Goal: Task Accomplishment & Management: Use online tool/utility

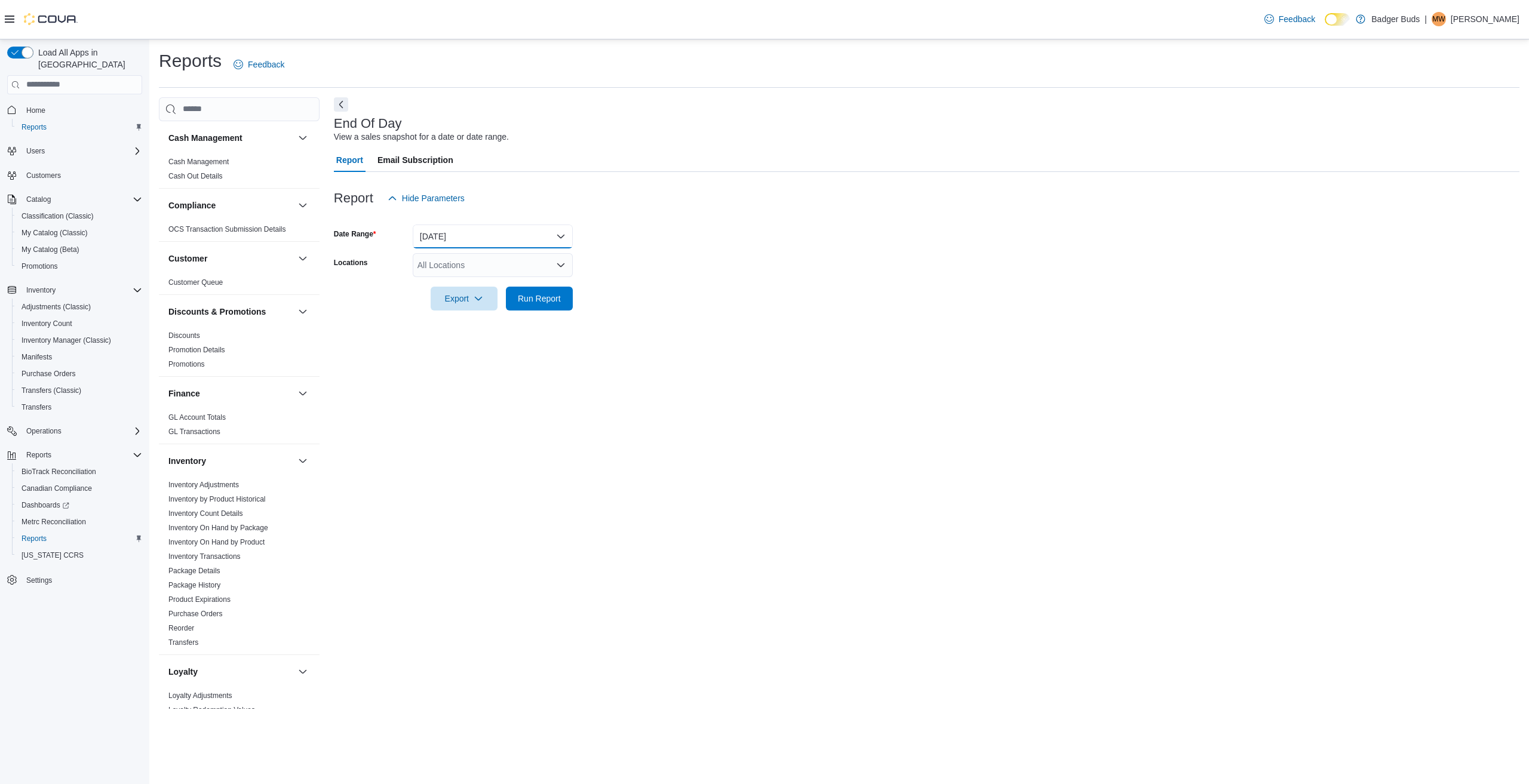
click at [559, 231] on button "[DATE]" at bounding box center [492, 236] width 160 height 24
click at [460, 353] on span "Last Month" at bounding box center [500, 356] width 136 height 14
click at [528, 294] on span "Run Report" at bounding box center [539, 297] width 43 height 12
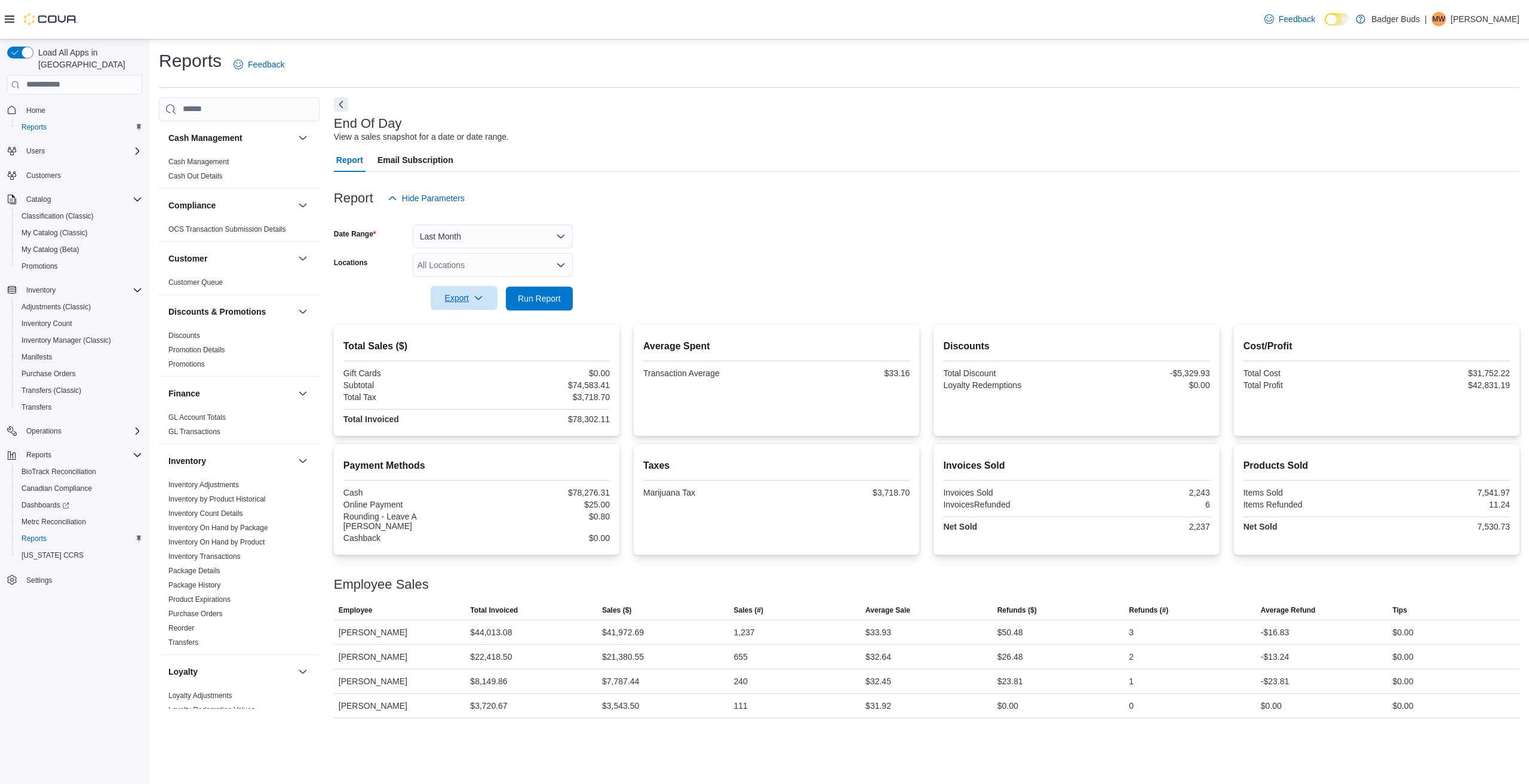
click at [463, 294] on span "Export" at bounding box center [464, 297] width 53 height 24
click at [474, 341] on span "Export to Pdf" at bounding box center [465, 346] width 53 height 10
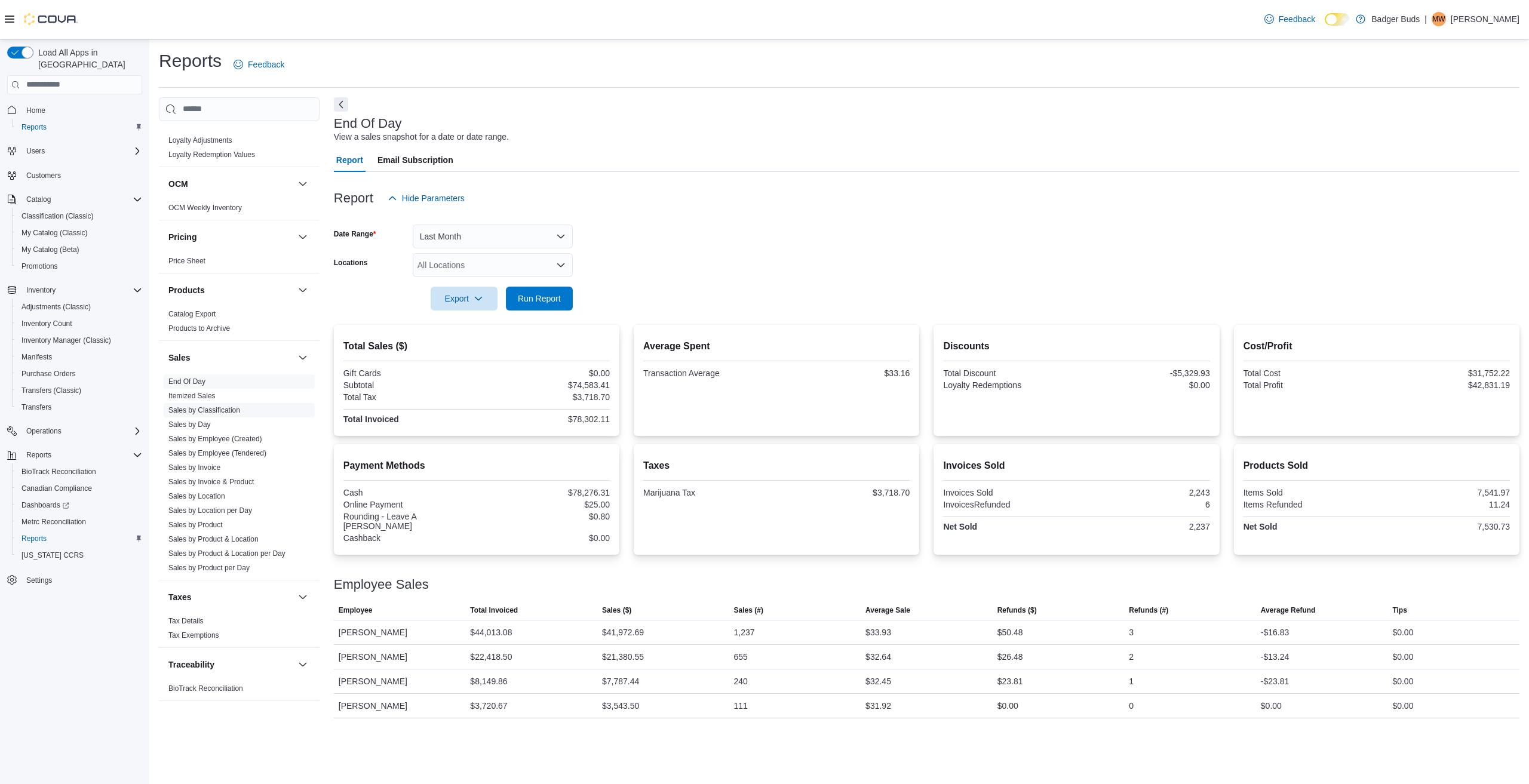
scroll to position [558, 0]
click at [225, 418] on ul "End Of Day Itemized Sales Sales by Classification Sales by Day Sales by Employe…" at bounding box center [239, 471] width 151 height 200
click at [219, 407] on link "Sales by Classification" at bounding box center [204, 406] width 72 height 8
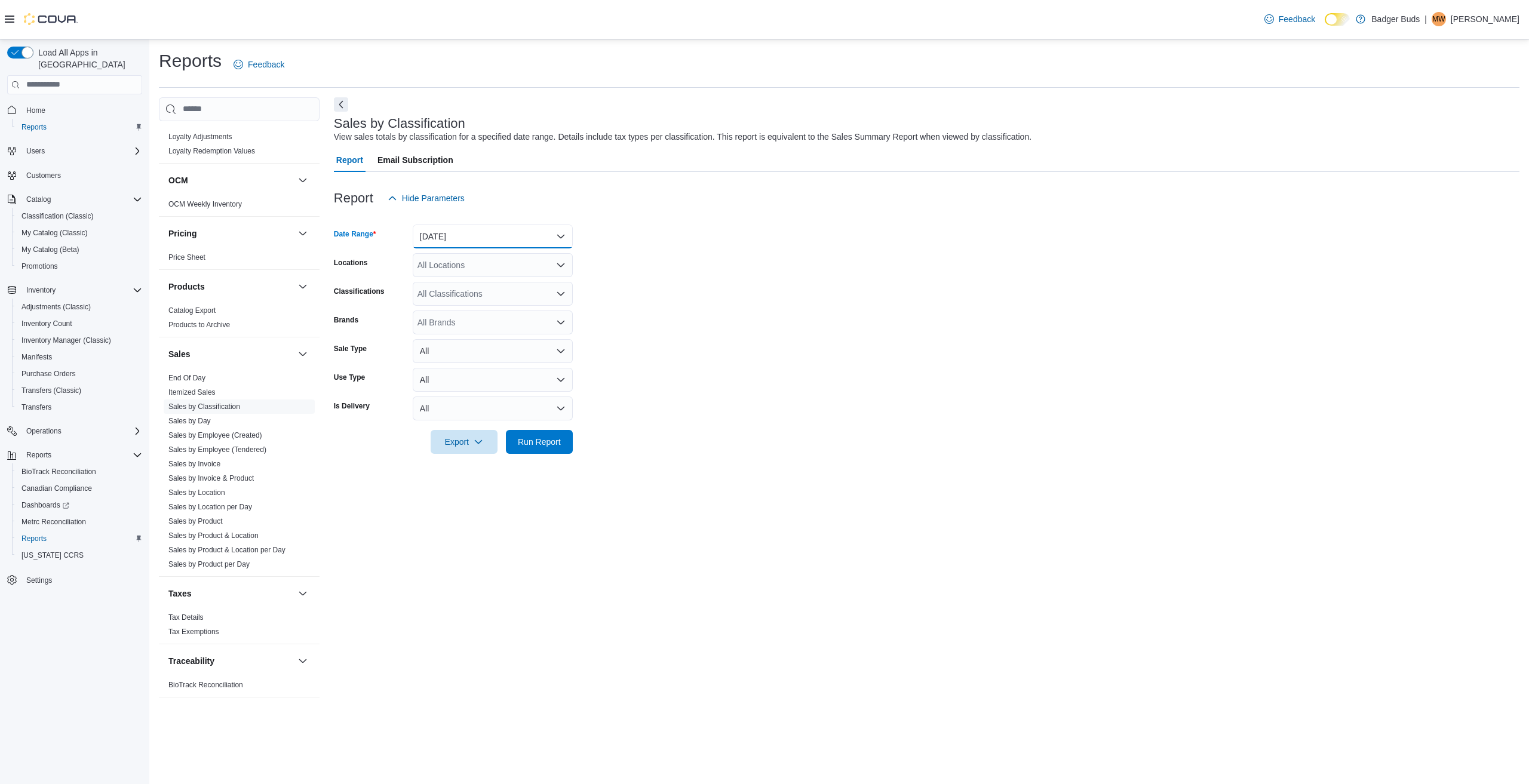
click at [555, 231] on button "[DATE]" at bounding box center [492, 236] width 160 height 24
click at [456, 316] on span "Last Month" at bounding box center [500, 319] width 136 height 14
click at [559, 290] on icon "Open list of options" at bounding box center [561, 294] width 10 height 10
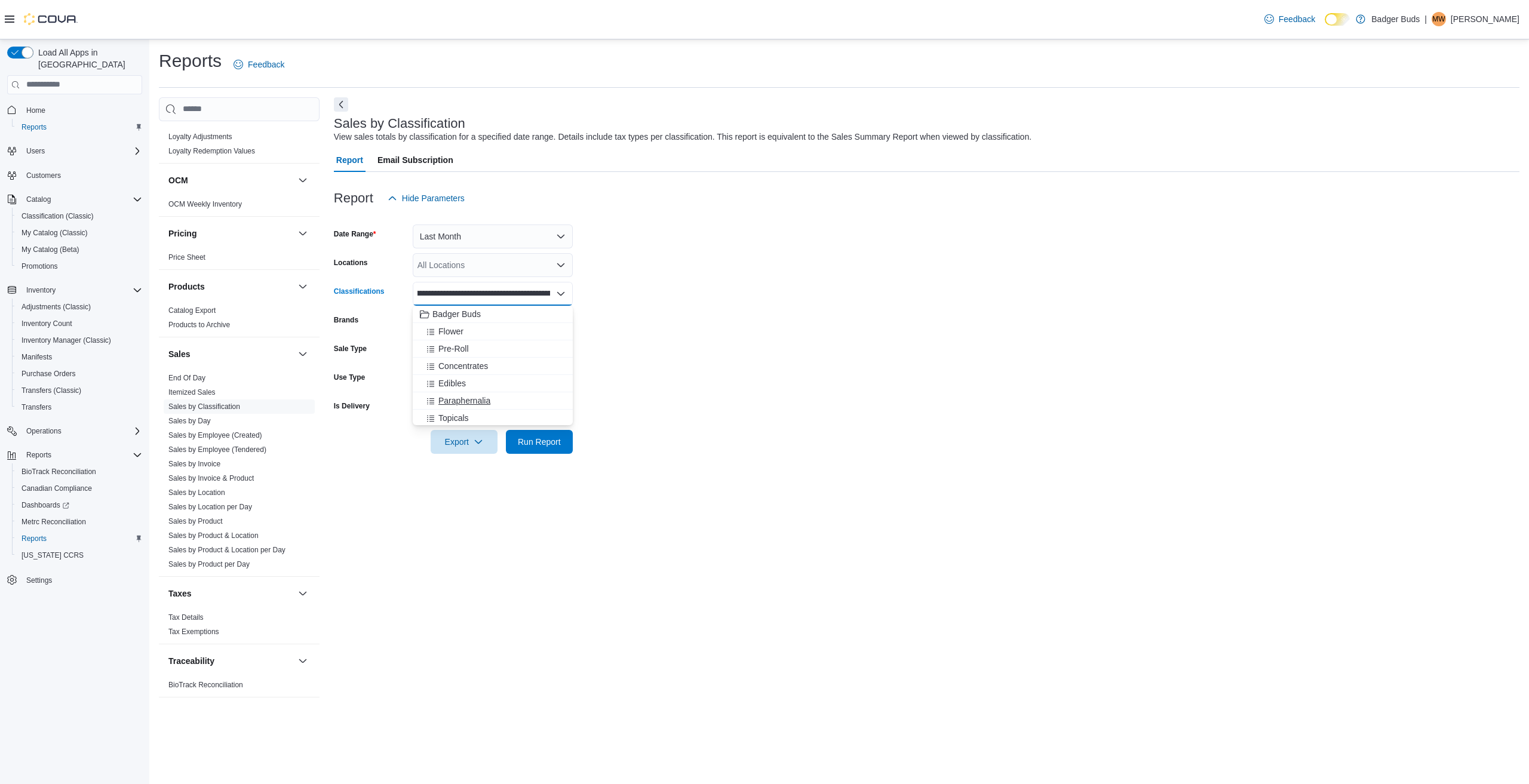
click at [432, 399] on icon "Choose from the following options" at bounding box center [430, 400] width 7 height 6
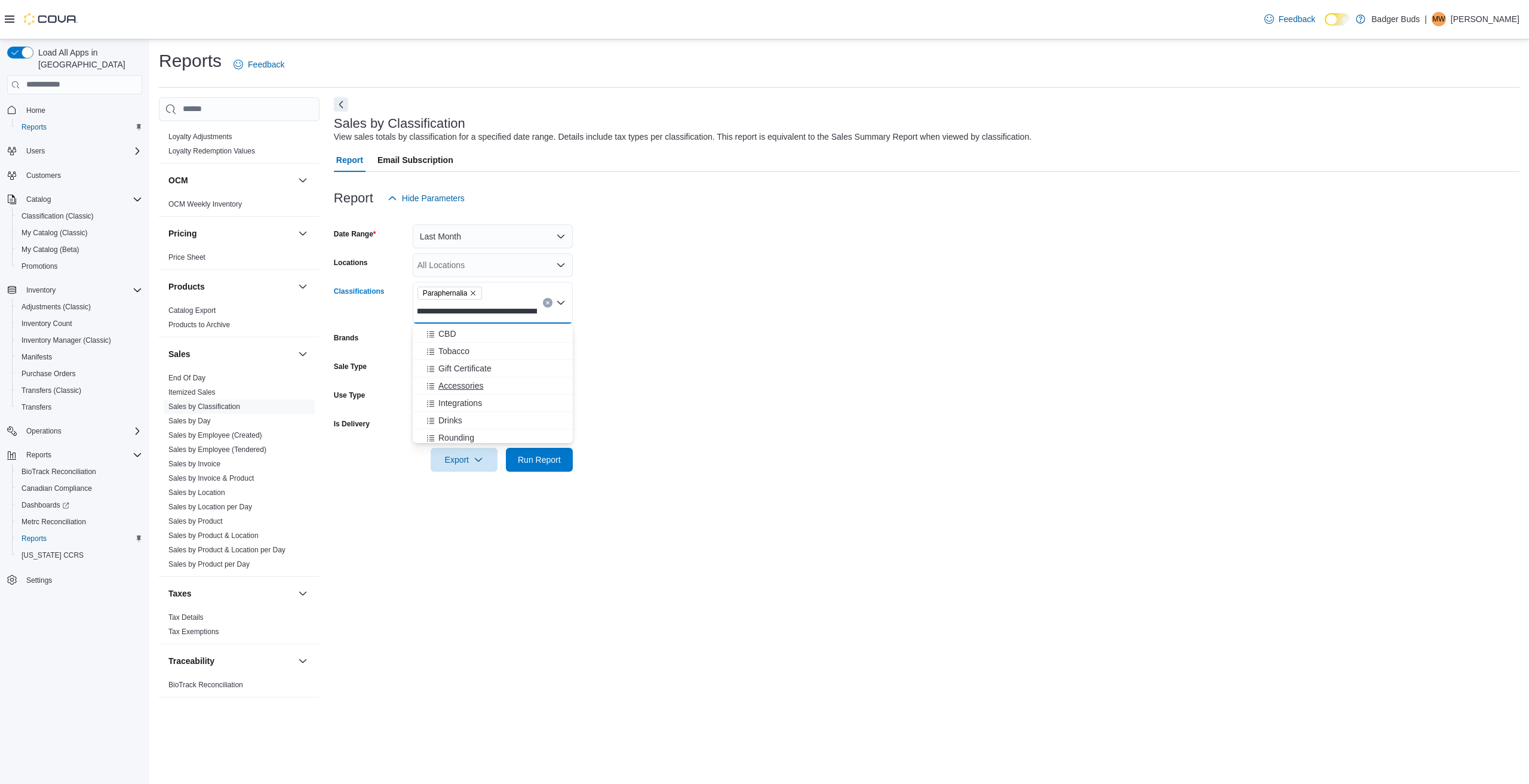
scroll to position [0, 414]
click at [431, 384] on icon "Choose from the following options" at bounding box center [430, 385] width 7 height 6
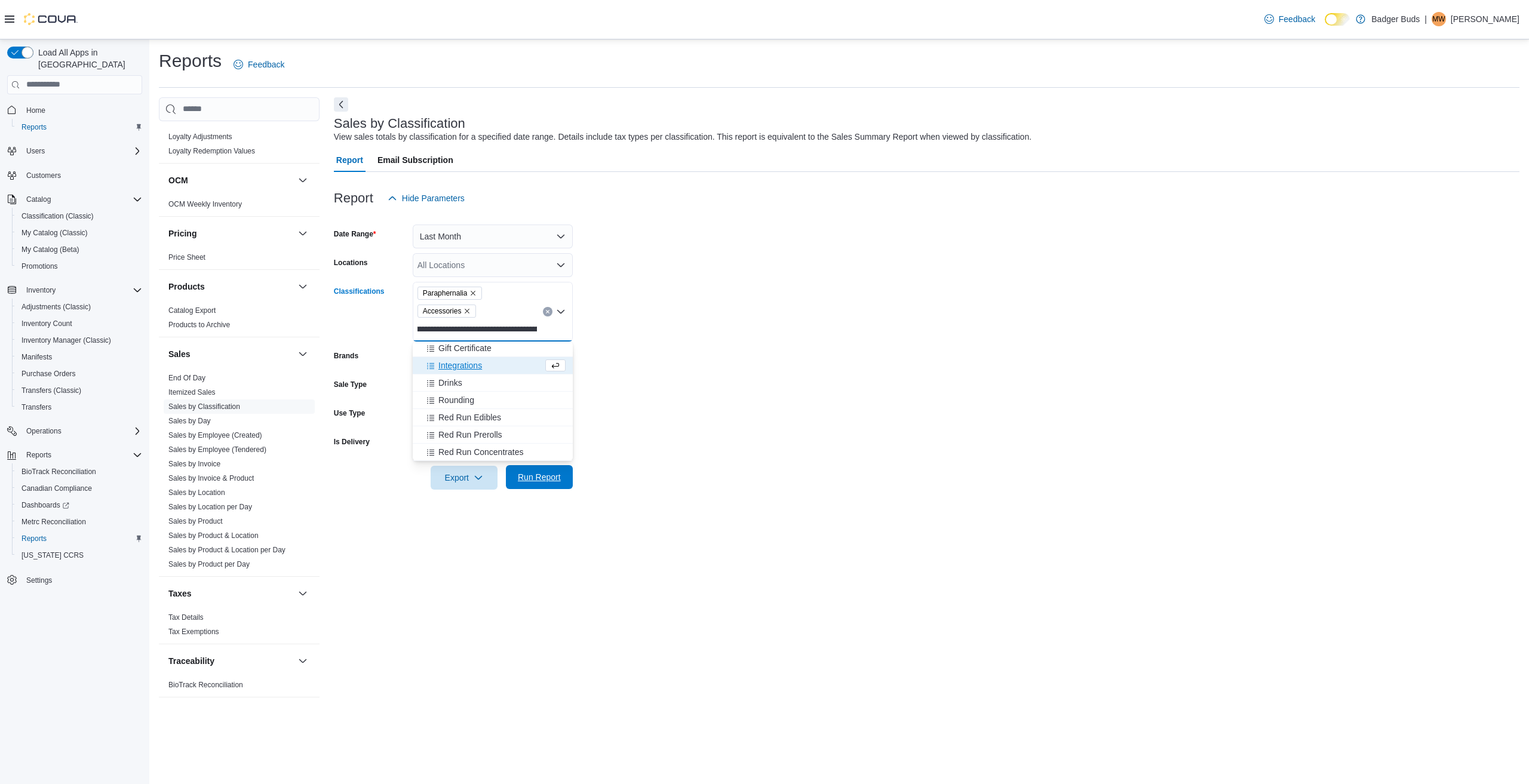
scroll to position [0, 0]
click at [528, 476] on span "Run Report" at bounding box center [539, 476] width 43 height 12
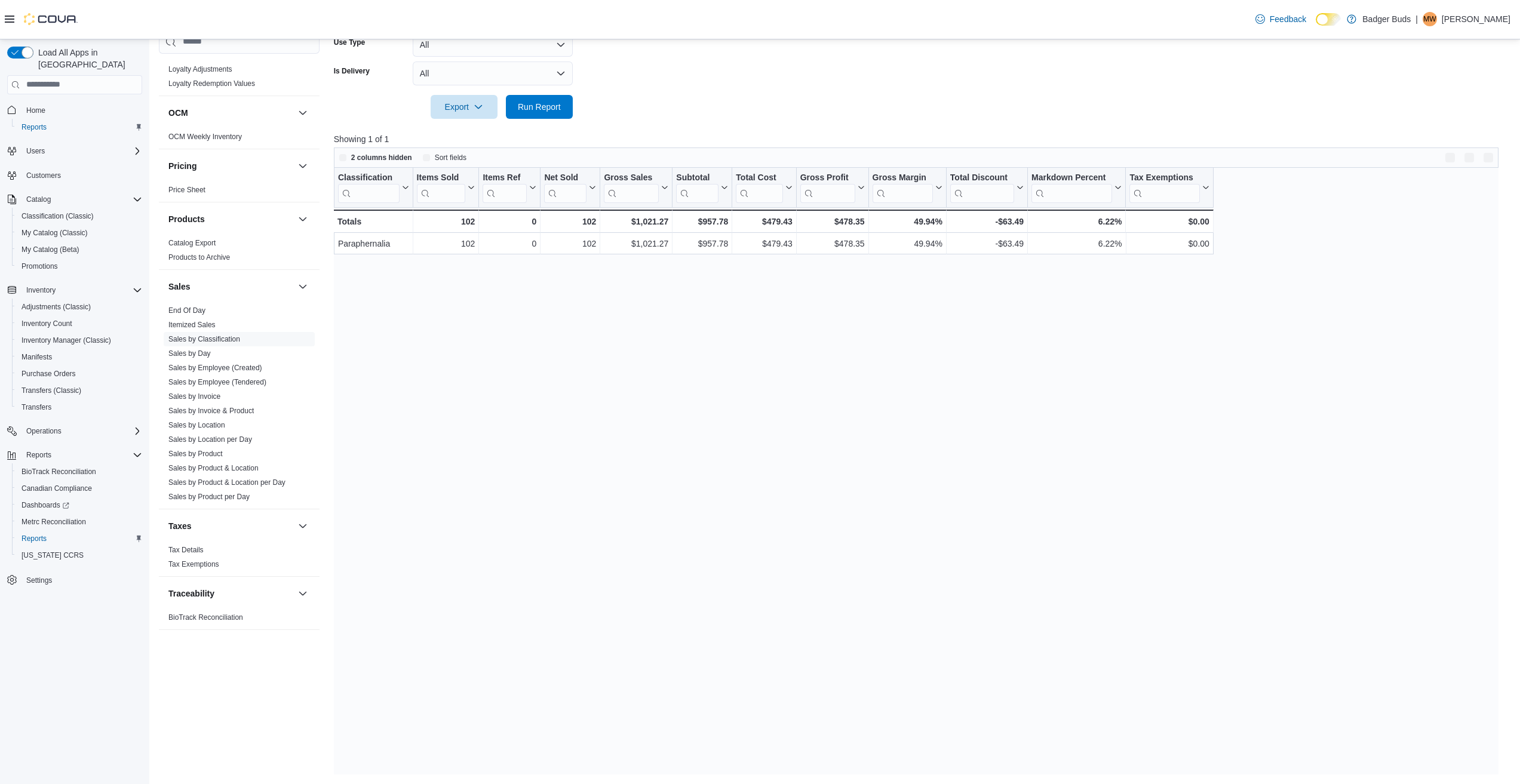
scroll to position [371, 0]
click at [1494, 156] on button "Enter fullscreen" at bounding box center [1488, 157] width 14 height 14
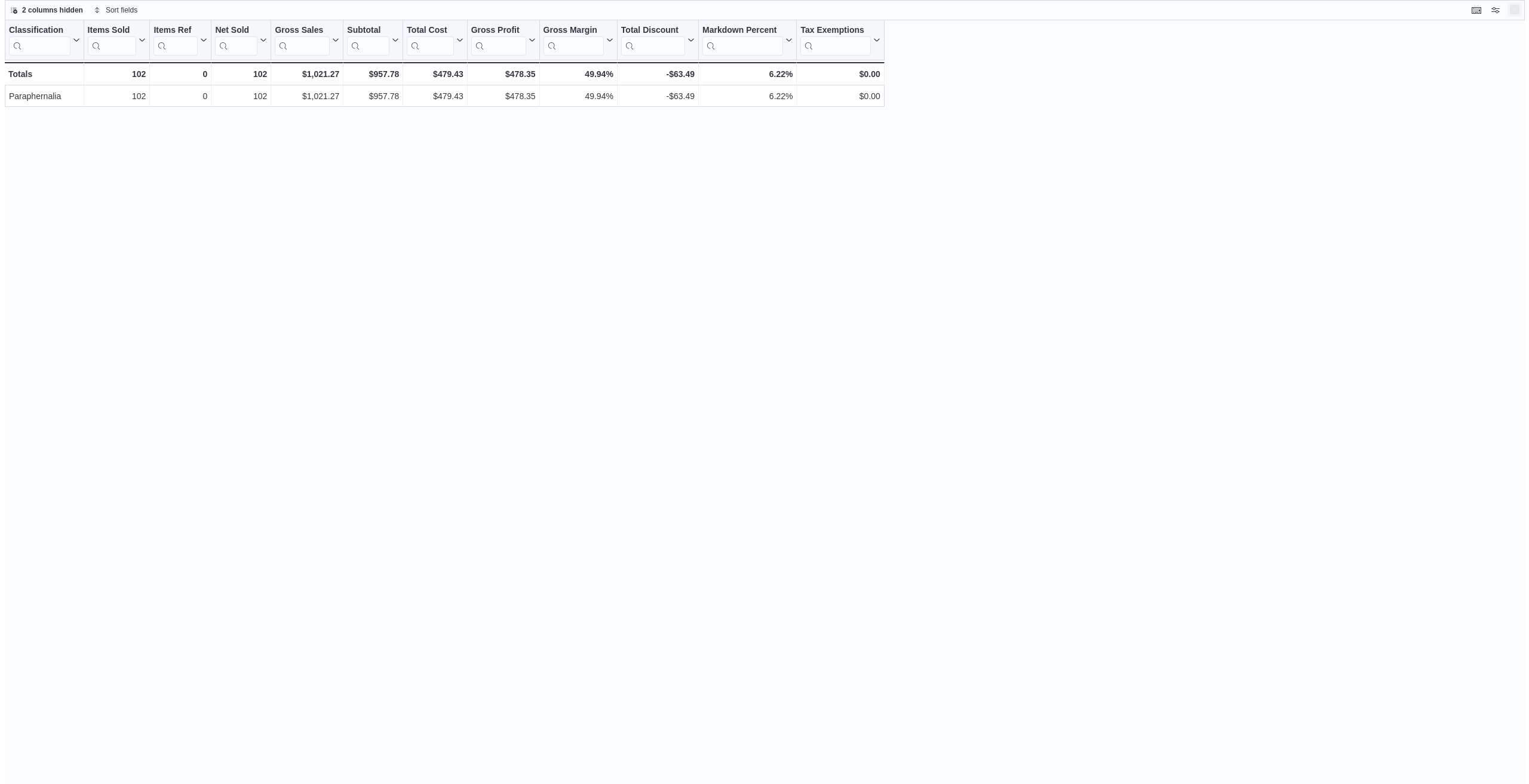
scroll to position [0, 0]
